Goal: Navigation & Orientation: Find specific page/section

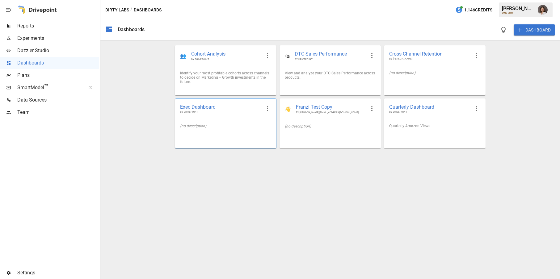
click at [190, 118] on div "Exec Dashboard BY DRIVEPOINT" at bounding box center [225, 109] width 101 height 20
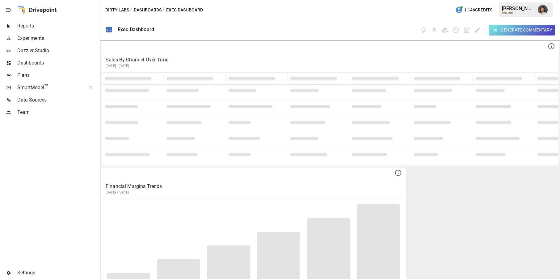
click at [150, 10] on button "Dashboards" at bounding box center [148, 10] width 28 height 8
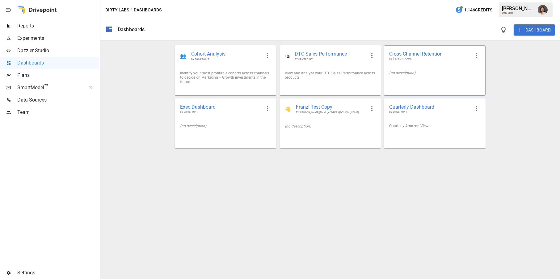
click at [415, 86] on div "Cross Channel Retention BY [PERSON_NAME] (no description)" at bounding box center [434, 70] width 101 height 50
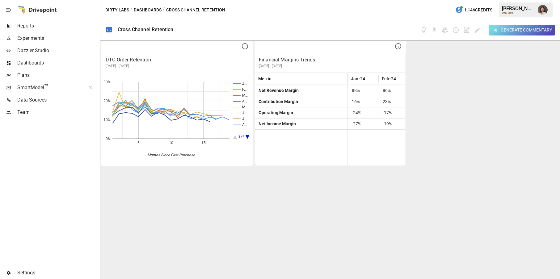
click at [151, 10] on button "Dashboards" at bounding box center [148, 10] width 28 height 8
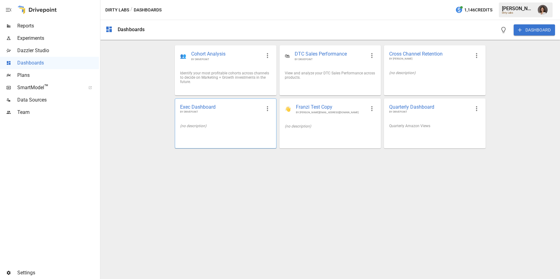
click at [233, 126] on div "(no description)" at bounding box center [225, 126] width 91 height 4
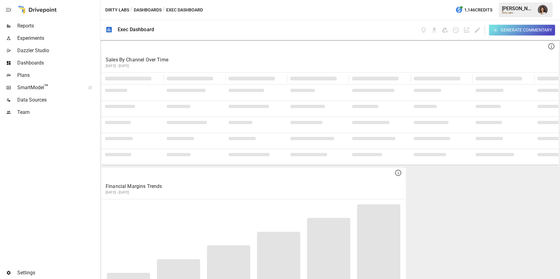
click at [148, 11] on button "Dashboards" at bounding box center [148, 10] width 28 height 8
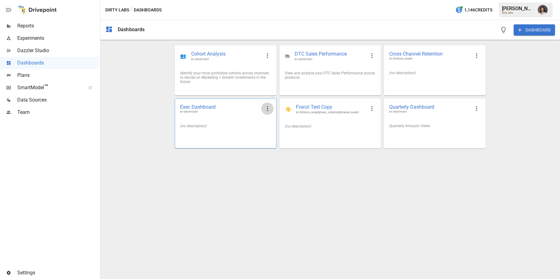
click at [268, 107] on icon "button" at bounding box center [267, 108] width 7 height 7
click at [422, 128] on div at bounding box center [280, 139] width 560 height 279
click at [412, 102] on div "Quarterly Dashboard BY DRIVEPOINT" at bounding box center [434, 109] width 101 height 20
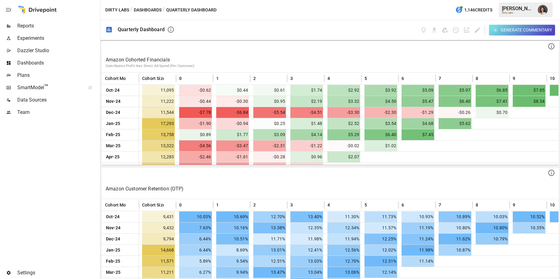
click at [153, 11] on button "Dashboards" at bounding box center [148, 10] width 28 height 8
